Goal: Transaction & Acquisition: Download file/media

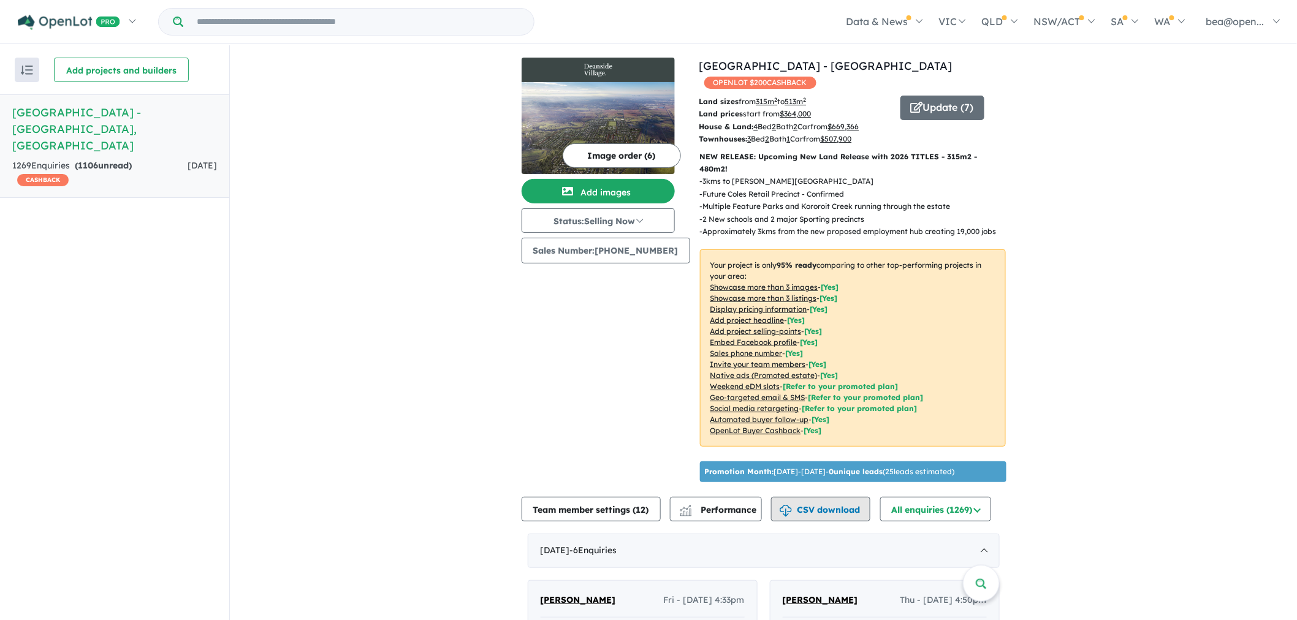
click at [828, 498] on button "CSV download" at bounding box center [820, 509] width 99 height 25
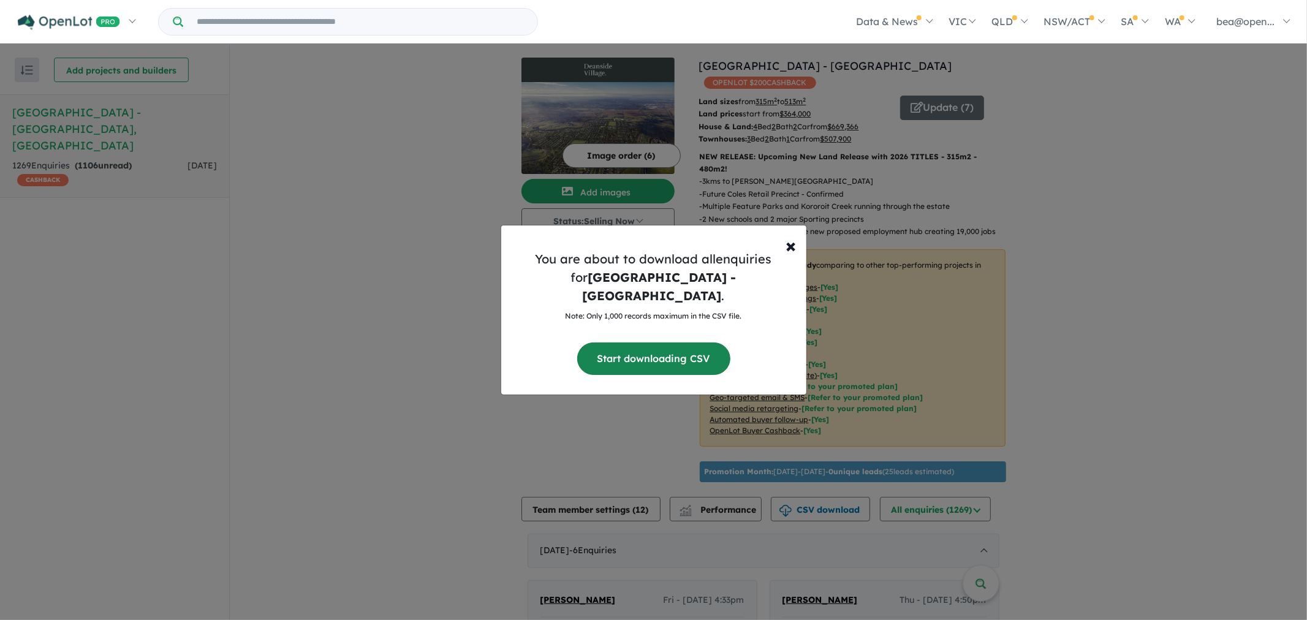
click at [635, 350] on button "Start downloading CSV" at bounding box center [653, 359] width 153 height 32
click at [795, 256] on span "×" at bounding box center [791, 245] width 10 height 25
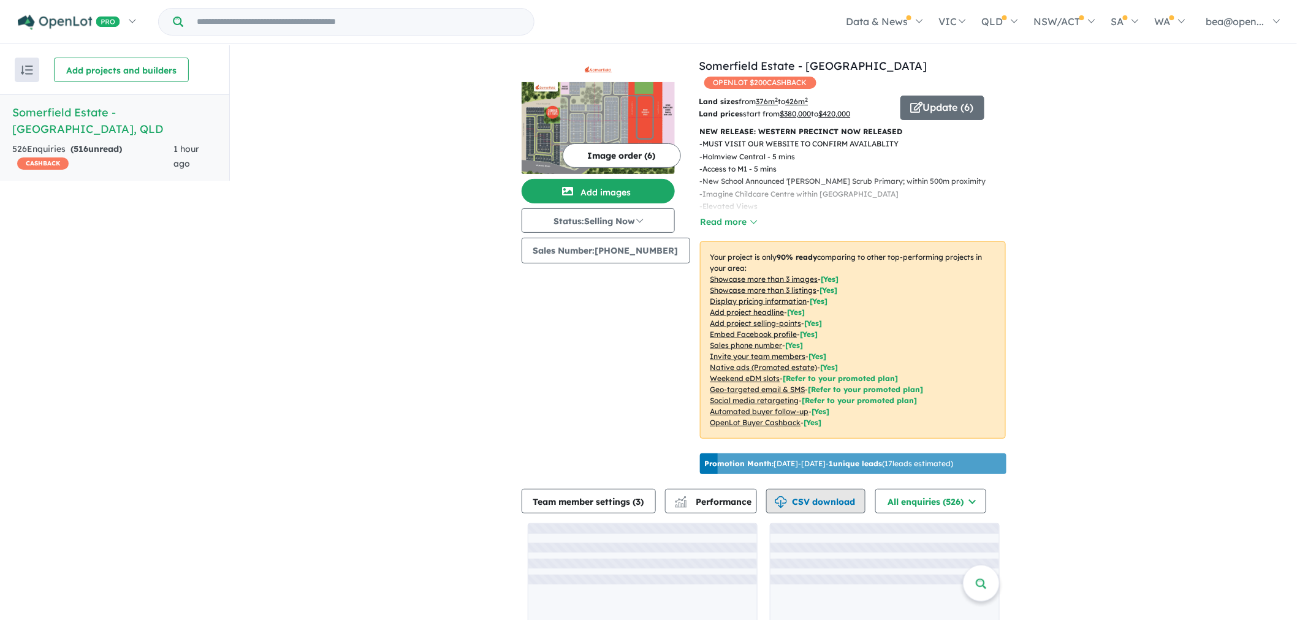
click at [830, 499] on button "CSV download" at bounding box center [815, 501] width 99 height 25
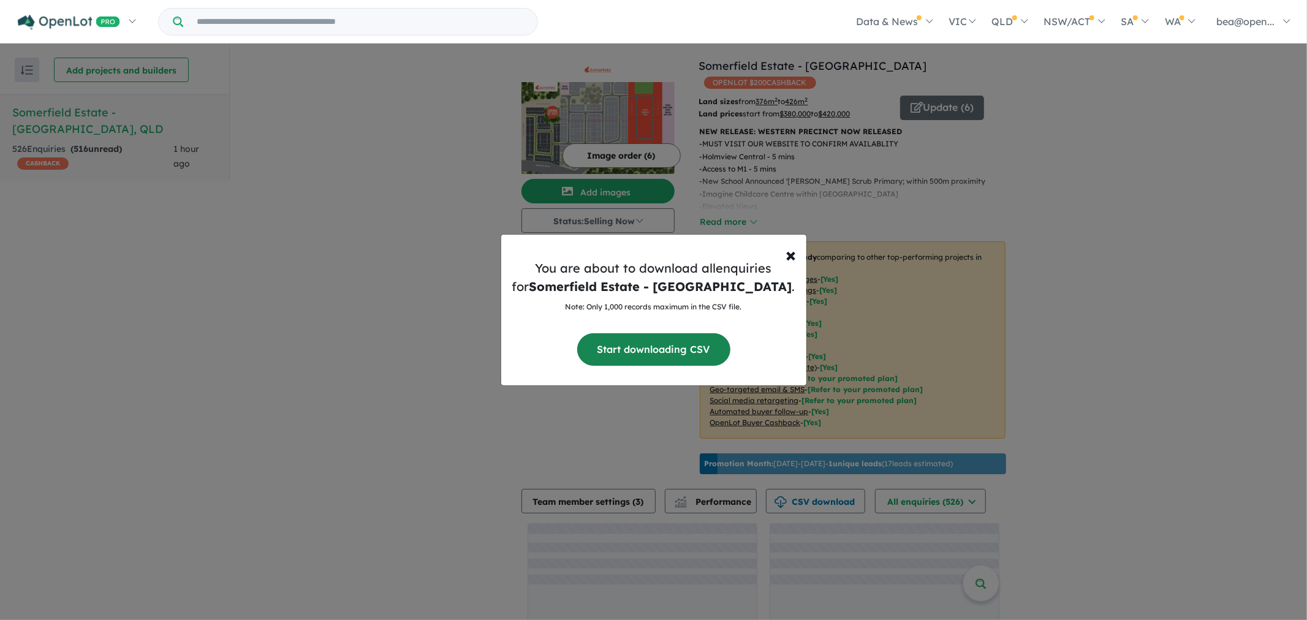
click at [691, 347] on button "Start downloading CSV" at bounding box center [653, 349] width 153 height 32
click at [789, 259] on span "×" at bounding box center [791, 254] width 10 height 25
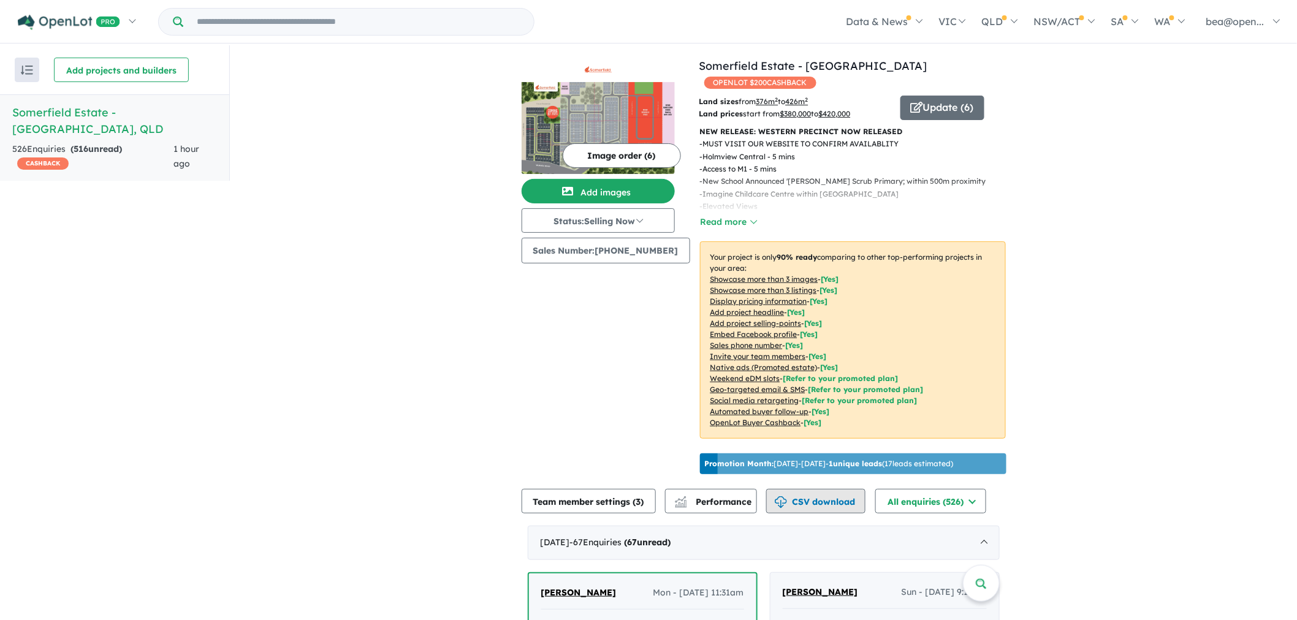
click at [823, 489] on button "CSV download" at bounding box center [815, 501] width 99 height 25
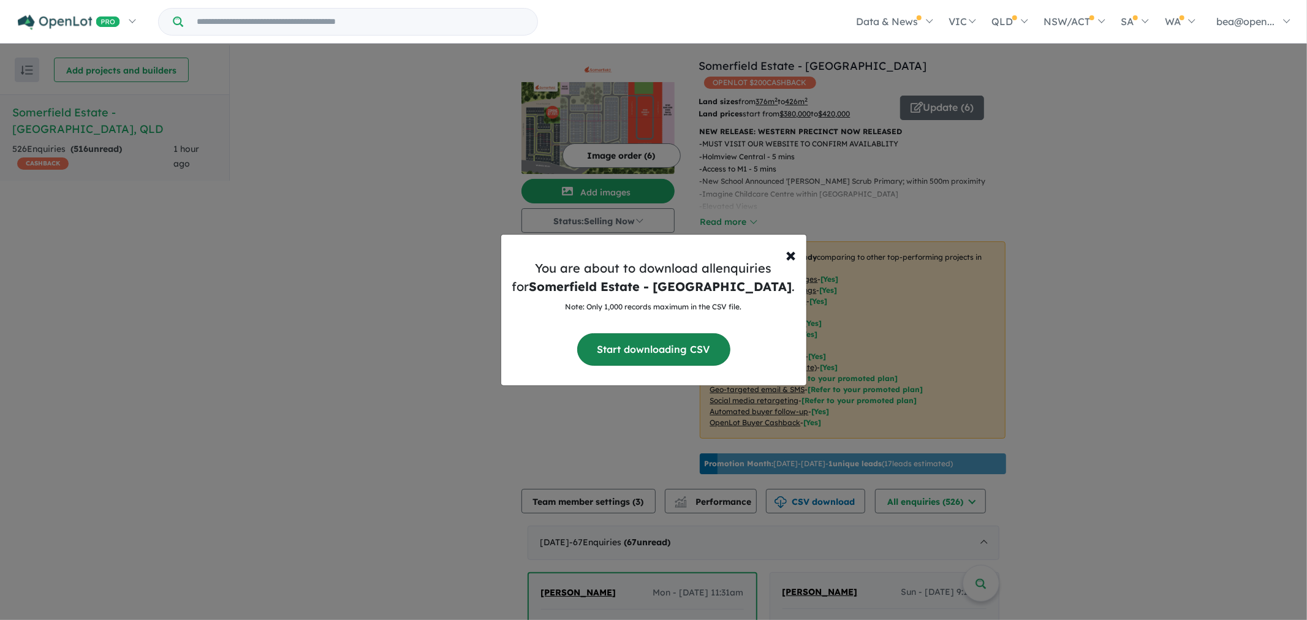
click at [616, 353] on button "Start downloading CSV" at bounding box center [653, 349] width 153 height 32
